Goal: Complete application form

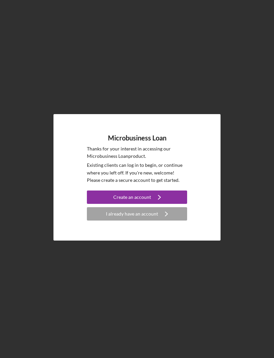
click at [91, 204] on button "Create an account Icon/Navigate" at bounding box center [137, 196] width 100 height 13
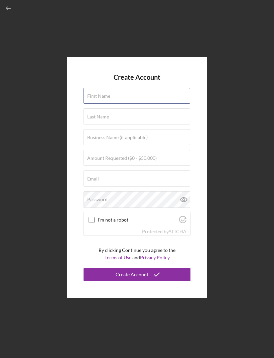
click at [86, 104] on input "First Name" at bounding box center [136, 96] width 106 height 16
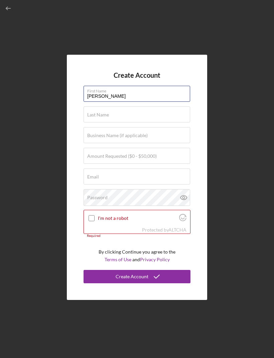
type input "[PERSON_NAME]"
click at [144, 123] on div "Last Name Required" at bounding box center [136, 114] width 107 height 17
type input "[PERSON_NAME]"
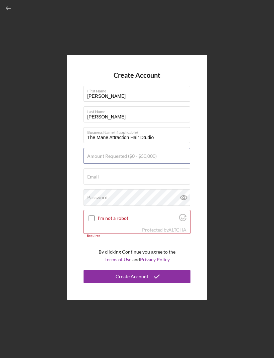
click at [177, 164] on input "Amount Requested ($0 - $50,000)" at bounding box center [136, 156] width 106 height 16
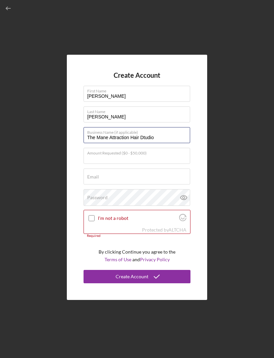
click at [174, 143] on input "The Mane Attraction Hair Dtudio" at bounding box center [136, 135] width 106 height 16
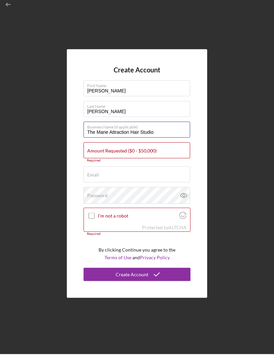
type input "The Mane Attraction Hair Studio"
click at [172, 162] on input "Amount Requested ($0 - $50,000)" at bounding box center [136, 154] width 106 height 16
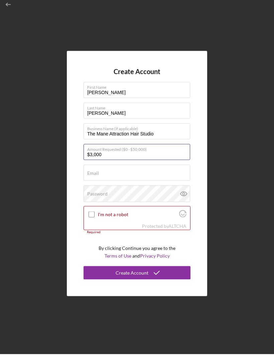
type input "$30,000"
